Goal: Information Seeking & Learning: Learn about a topic

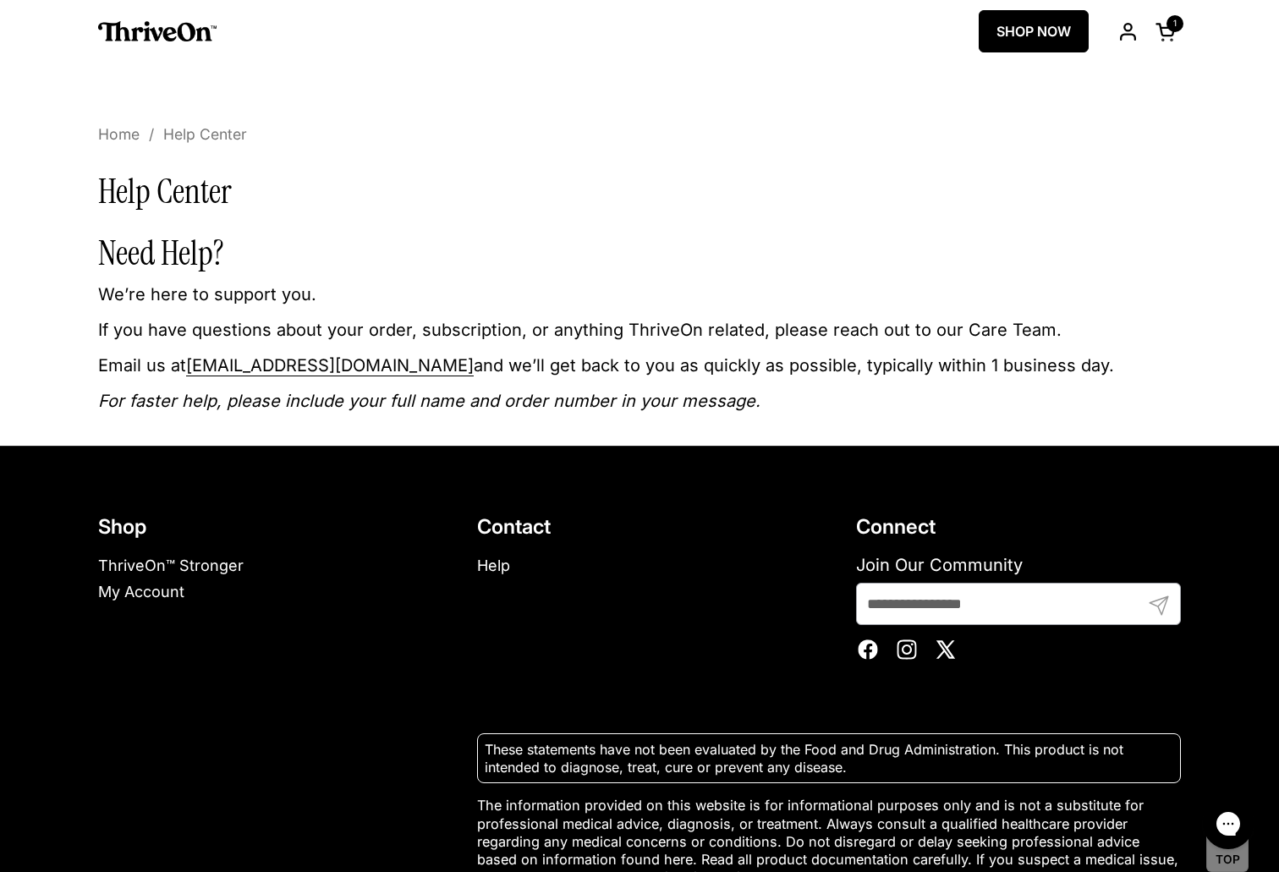
click at [210, 565] on link "ThriveOn™ Stronger" at bounding box center [171, 566] width 146 height 18
click at [1008, 34] on link "SHOP NOW" at bounding box center [1034, 31] width 110 height 42
click at [134, 30] on img at bounding box center [157, 31] width 118 height 20
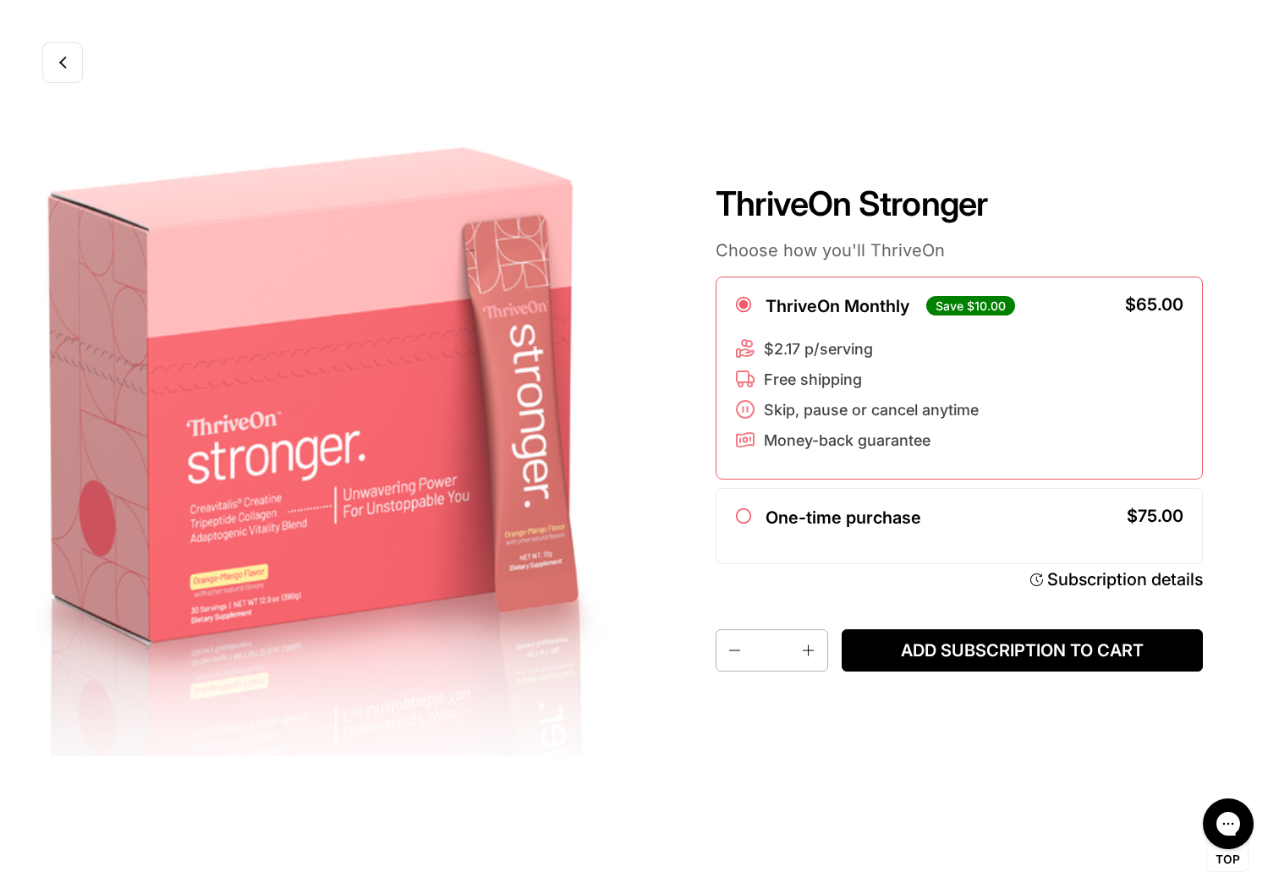
click at [65, 62] on icon at bounding box center [62, 63] width 8 height 14
click at [63, 72] on link at bounding box center [62, 62] width 41 height 41
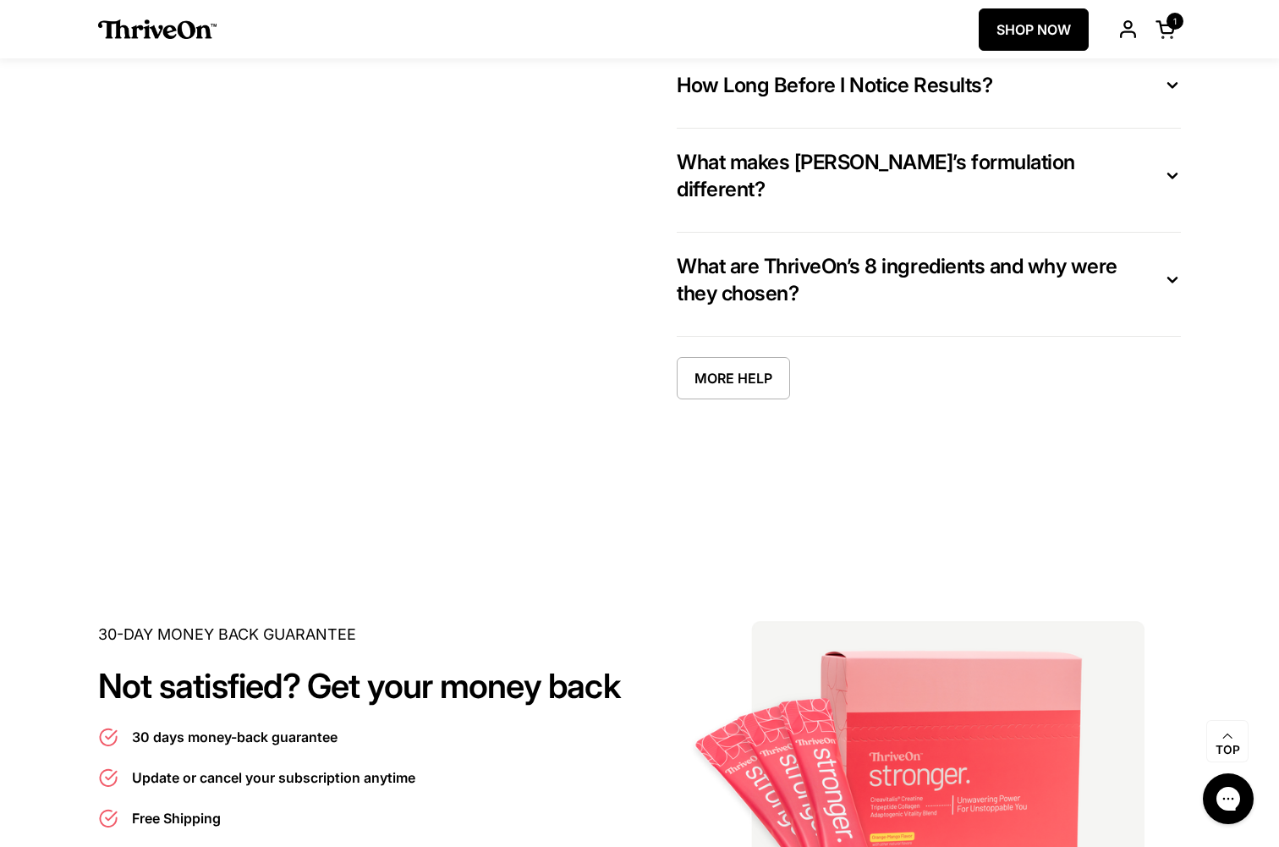
scroll to position [8788, 0]
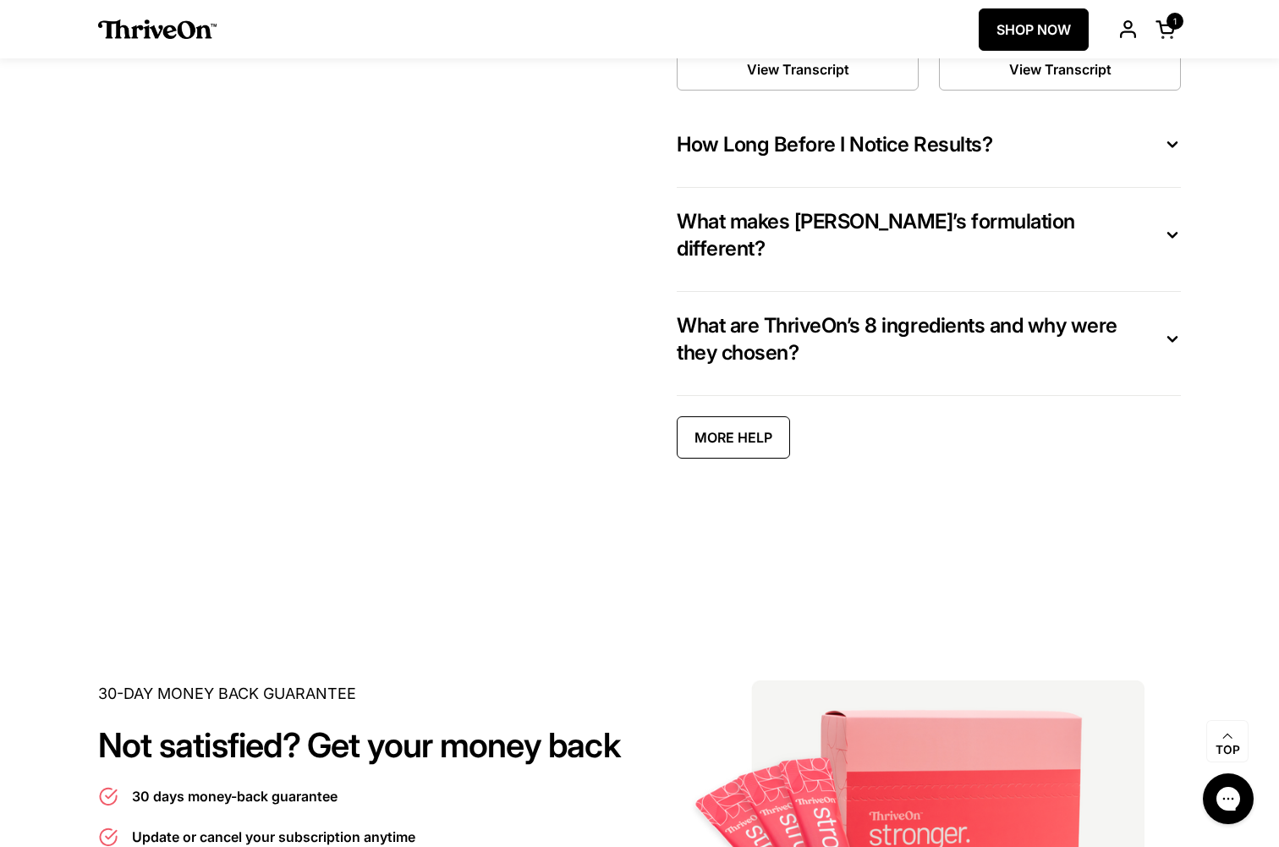
click at [749, 416] on link "MORE HELP" at bounding box center [733, 437] width 113 height 42
click at [1178, 330] on icon at bounding box center [1172, 339] width 17 height 18
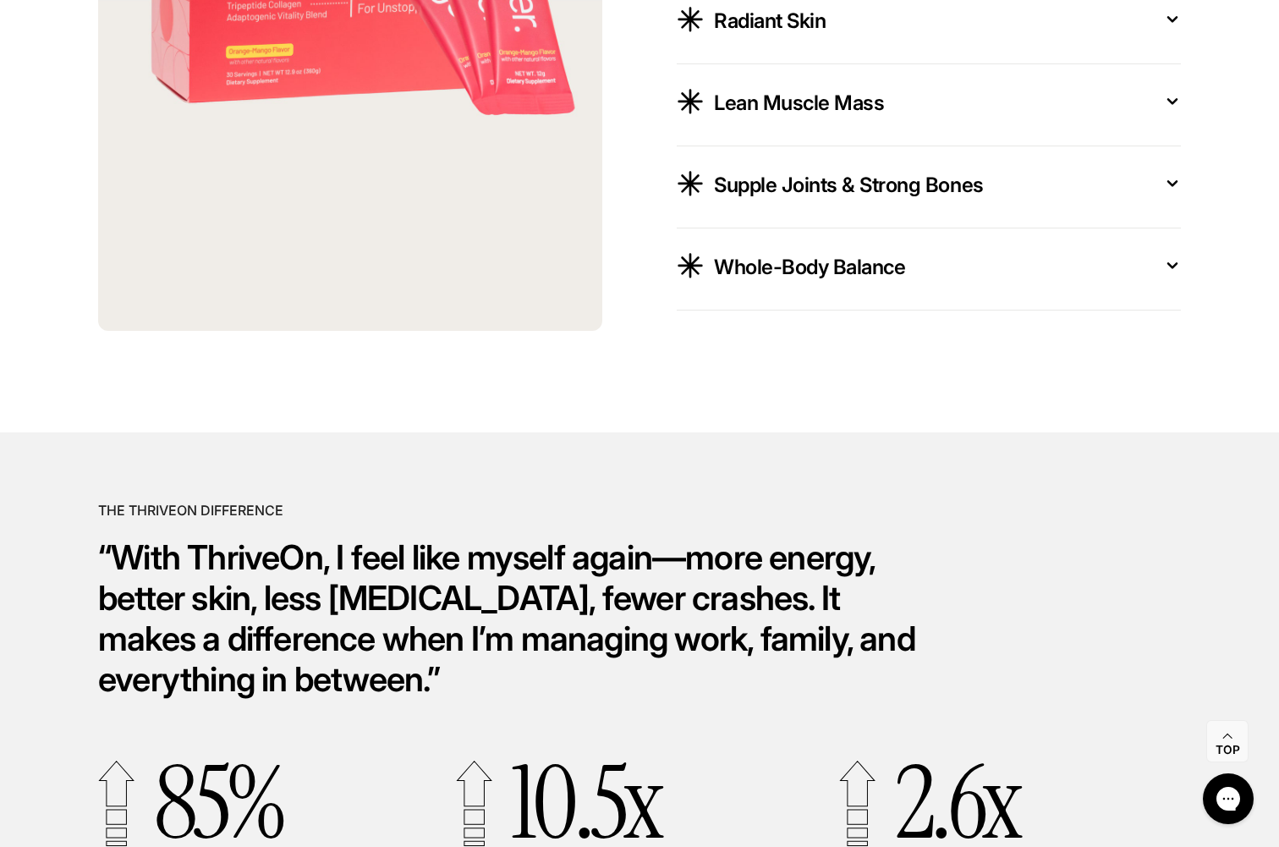
scroll to position [3371, 0]
